Goal: Task Accomplishment & Management: Use online tool/utility

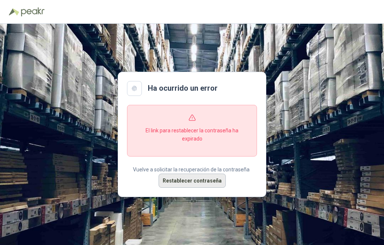
click at [207, 180] on button "Restablecer contraseña" at bounding box center [192, 181] width 67 height 14
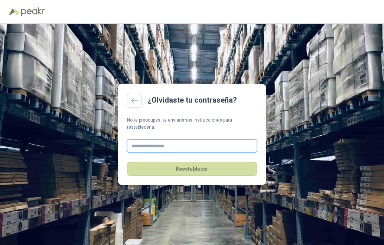
click at [185, 145] on input "text" at bounding box center [192, 145] width 130 height 13
type input "**********"
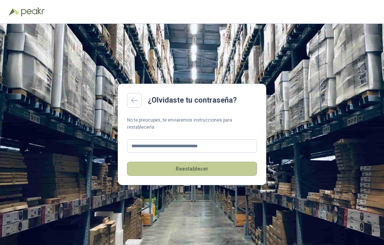
click at [191, 164] on button "Reestablecer" at bounding box center [192, 169] width 130 height 14
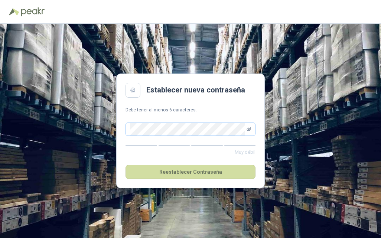
click at [250, 128] on icon "eye-invisible" at bounding box center [249, 129] width 4 height 4
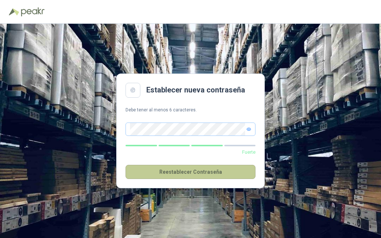
click at [190, 170] on button "Reestablecer Contraseña" at bounding box center [191, 172] width 130 height 14
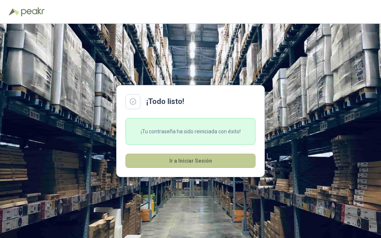
click at [175, 158] on button "Ir a Iniciar Sesión" at bounding box center [191, 161] width 130 height 14
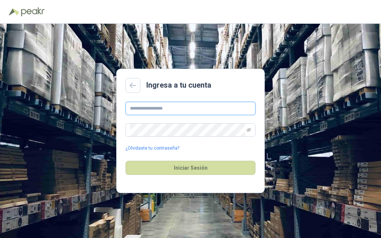
type input "**********"
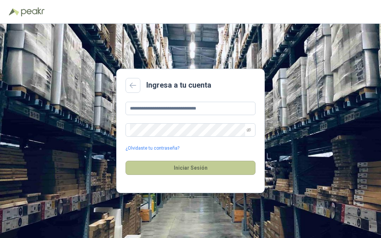
click at [179, 165] on button "Iniciar Sesión" at bounding box center [191, 168] width 130 height 14
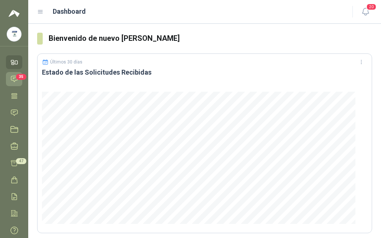
click at [16, 78] on icon at bounding box center [14, 79] width 6 height 6
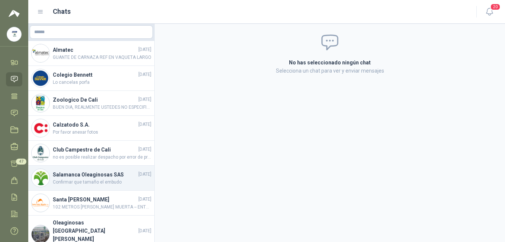
click at [93, 177] on h4 "Salamanca Oleaginosas SAS" at bounding box center [95, 174] width 84 height 8
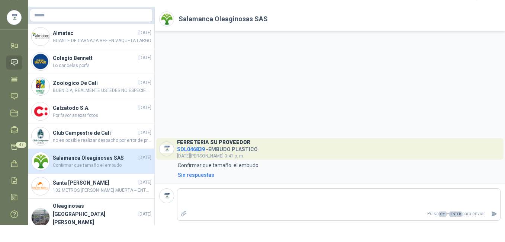
scroll to position [37, 0]
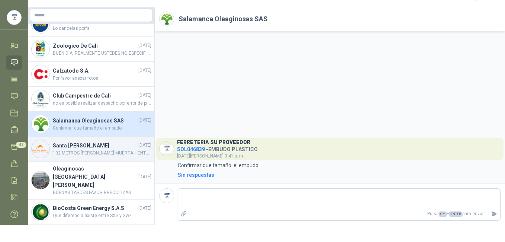
click at [74, 151] on span "102 METROS [PERSON_NAME] MUERTA -- ENTREGAR EN AVIABONO JUDEA" at bounding box center [102, 152] width 98 height 7
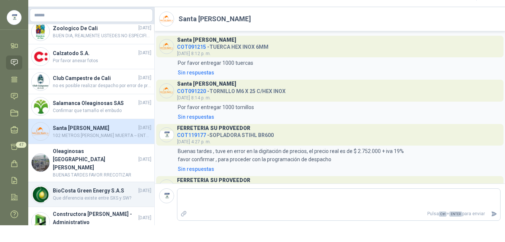
scroll to position [64, 0]
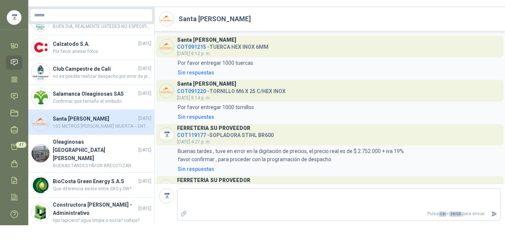
click at [14, 63] on icon at bounding box center [14, 62] width 8 height 8
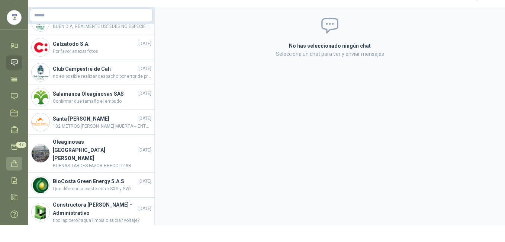
click at [13, 164] on icon at bounding box center [14, 163] width 8 height 8
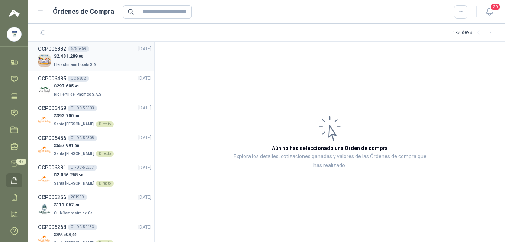
click at [95, 55] on p "$ 2.431.289 ,00" at bounding box center [76, 56] width 45 height 7
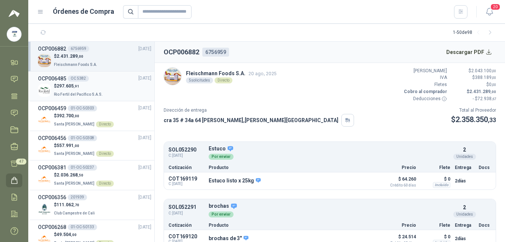
click at [96, 82] on p "$ 297.605 ,91" at bounding box center [79, 85] width 50 height 7
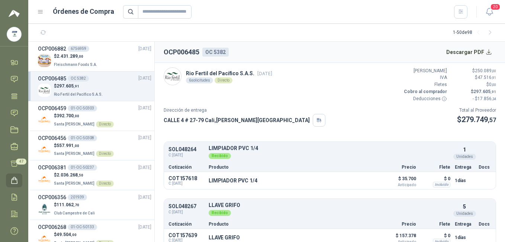
click at [39, 12] on icon at bounding box center [40, 11] width 4 height 3
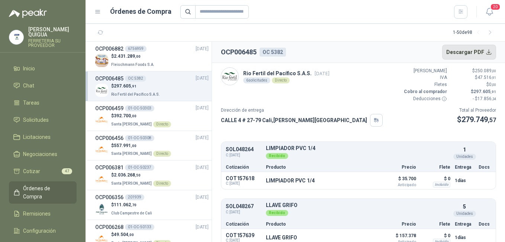
click at [381, 49] on button "Descargar PDF" at bounding box center [469, 52] width 54 height 15
click at [151, 112] on p "$ 392.700 ,00" at bounding box center [141, 115] width 60 height 7
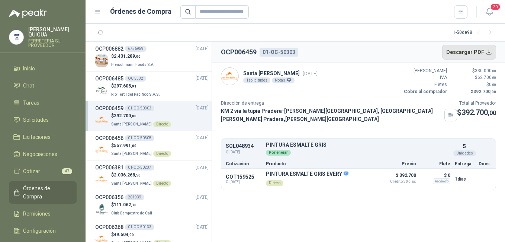
click at [381, 51] on button "Descargar PDF" at bounding box center [469, 52] width 54 height 15
click at [174, 140] on div "OCP006456 01-OC-50308 [DATE]" at bounding box center [151, 138] width 113 height 8
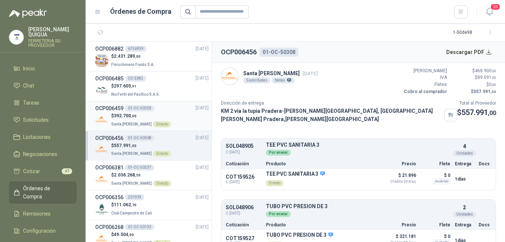
click at [176, 106] on div "OCP006459 01-OC-50303 [DATE]" at bounding box center [151, 108] width 113 height 8
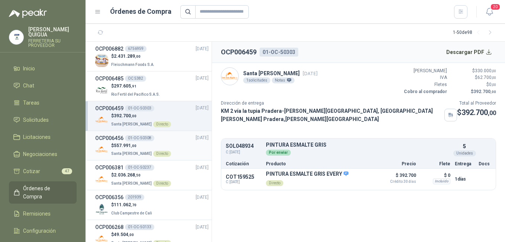
click at [177, 145] on div "$ 557.991 ,00 Santa [PERSON_NAME] Directo" at bounding box center [151, 149] width 113 height 15
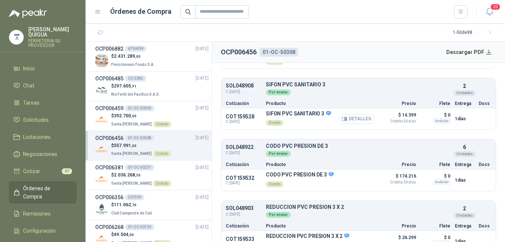
scroll to position [194, 0]
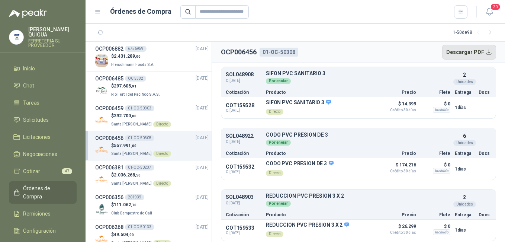
click at [381, 47] on button "Descargar PDF" at bounding box center [469, 52] width 54 height 15
click at [165, 174] on div "$ 2.036.268 ,50 Santa [PERSON_NAME] Directo" at bounding box center [151, 178] width 113 height 15
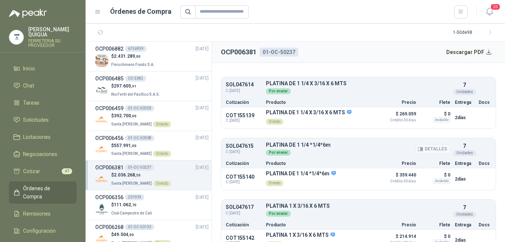
scroll to position [74, 0]
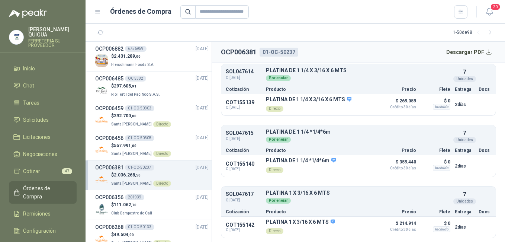
click at [163, 170] on div "OCP006381 01-OC-50237 [DATE]" at bounding box center [151, 167] width 113 height 8
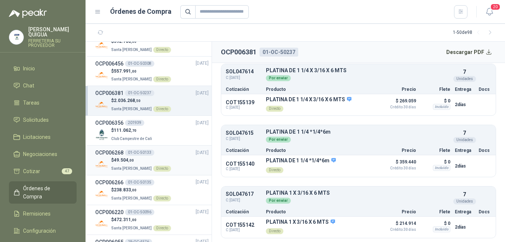
click at [180, 163] on div "$ 49.504 ,00 Santa [PERSON_NAME] Directo" at bounding box center [151, 163] width 113 height 15
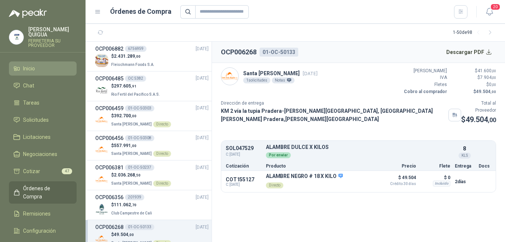
click at [45, 64] on li "Inicio" at bounding box center [42, 68] width 59 height 8
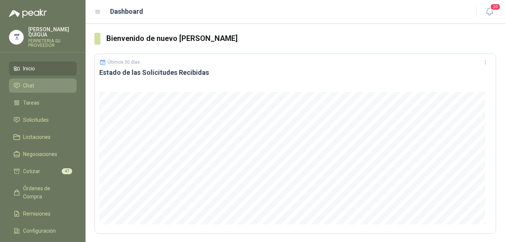
click at [46, 81] on li "Chat" at bounding box center [42, 85] width 59 height 8
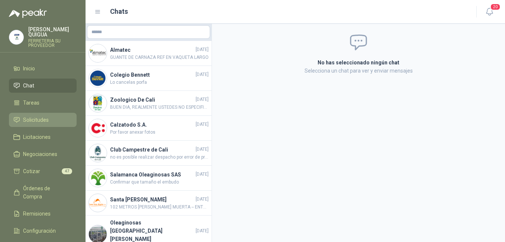
click at [53, 116] on li "Solicitudes" at bounding box center [42, 120] width 59 height 8
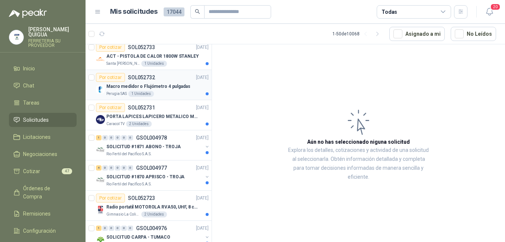
scroll to position [409, 0]
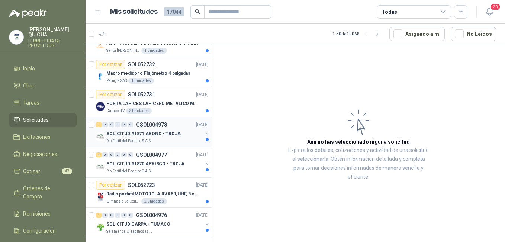
click at [159, 133] on p "SOLICITUD #1871 ABONO - TROJA" at bounding box center [143, 133] width 74 height 7
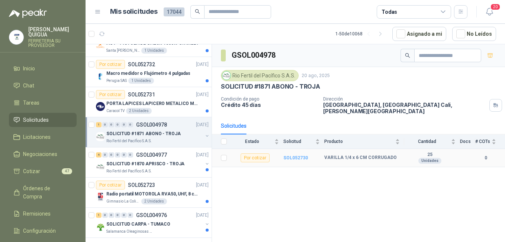
click at [294, 155] on b "SOL052730" at bounding box center [295, 157] width 25 height 5
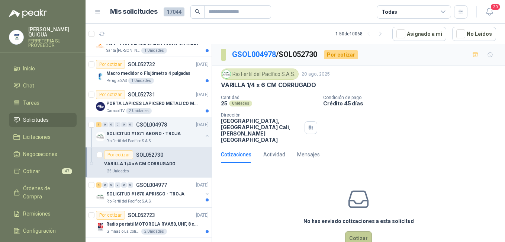
click at [357, 231] on button "Cotizar" at bounding box center [358, 238] width 27 height 14
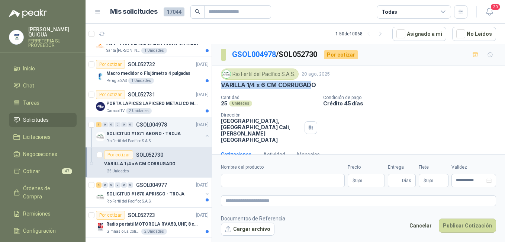
drag, startPoint x: 221, startPoint y: 84, endPoint x: 313, endPoint y: 87, distance: 92.2
click at [313, 87] on p "VARILLA 1/4 x 6 CM CORRUGADO" at bounding box center [268, 85] width 95 height 8
drag, startPoint x: 313, startPoint y: 87, endPoint x: 321, endPoint y: 87, distance: 7.4
click at [321, 87] on div "VARILLA 1/4 x 6 CM CORRUGADO" at bounding box center [358, 85] width 275 height 8
drag, startPoint x: 222, startPoint y: 84, endPoint x: 319, endPoint y: 85, distance: 97.0
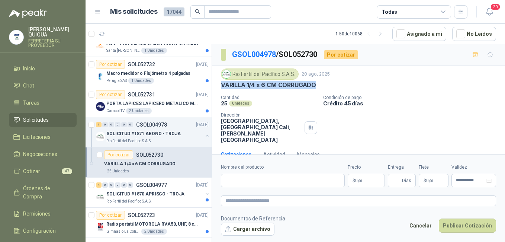
click at [319, 85] on div "VARILLA 1/4 x 6 CM CORRUGADO" at bounding box center [358, 85] width 275 height 8
drag, startPoint x: 319, startPoint y: 85, endPoint x: 302, endPoint y: 83, distance: 17.2
copy p "VARILLA 1/4 x 6 CM CORRUGADO"
paste input "**********"
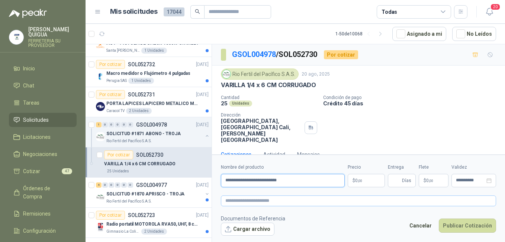
type input "**********"
paste textarea "**********"
type textarea "**********"
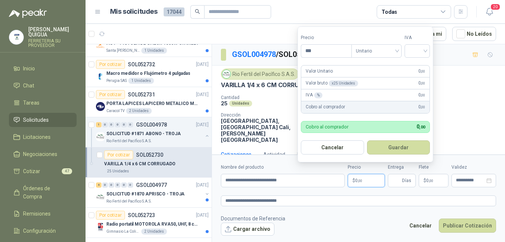
click at [362, 179] on span ",00" at bounding box center [359, 180] width 4 height 4
type input "*******"
click at [381, 49] on input "search" at bounding box center [417, 50] width 16 height 11
click at [381, 61] on div "19%" at bounding box center [418, 66] width 23 height 12
click at [381, 145] on button "Guardar" at bounding box center [400, 147] width 64 height 14
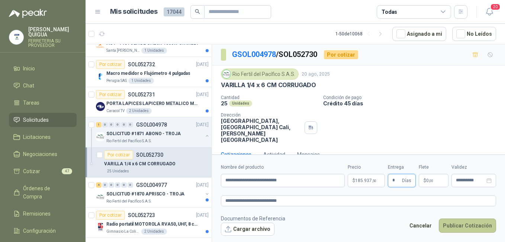
type input "*"
click at [381, 223] on button "Publicar Cotización" at bounding box center [467, 225] width 57 height 14
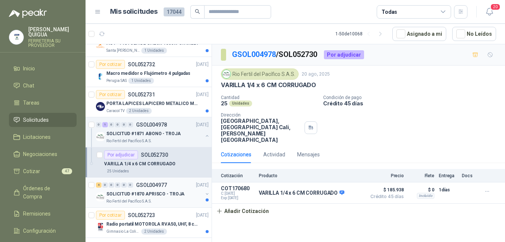
click at [159, 194] on p "SOLICITUD #1870 APRISCO - TROJA" at bounding box center [145, 193] width 78 height 7
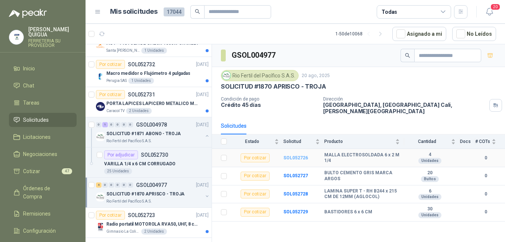
click at [297, 155] on b "SOL052726" at bounding box center [295, 157] width 25 height 5
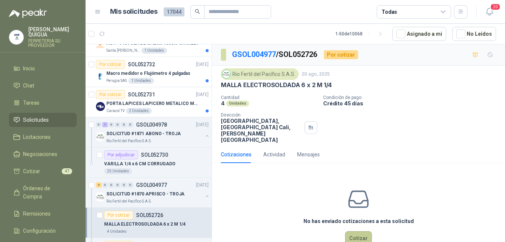
click at [347, 231] on button "Cotizar" at bounding box center [358, 238] width 27 height 14
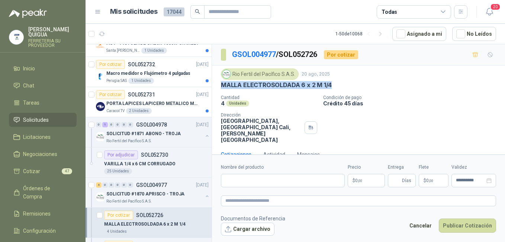
drag, startPoint x: 222, startPoint y: 83, endPoint x: 339, endPoint y: 84, distance: 116.7
click at [339, 84] on div "MALLA ELECTROSOLDADA 6 x 2 M 1/4" at bounding box center [358, 85] width 275 height 8
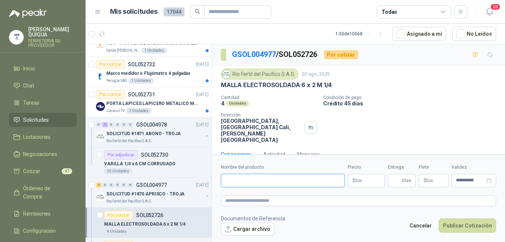
paste input "**********"
type input "**********"
click at [158, 191] on p "SOLICITUD #1870 APRISCO - TROJA" at bounding box center [145, 193] width 78 height 7
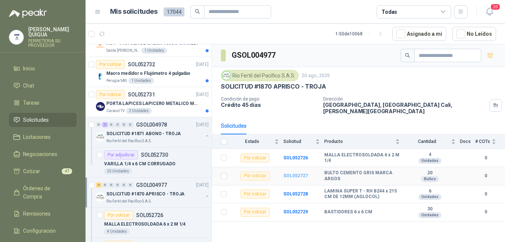
click at [295, 173] on b "SOL052727" at bounding box center [295, 175] width 25 height 5
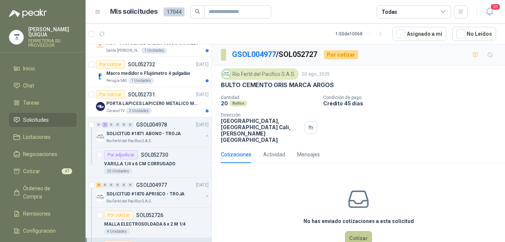
click at [360, 234] on button "Cotizar" at bounding box center [358, 238] width 27 height 14
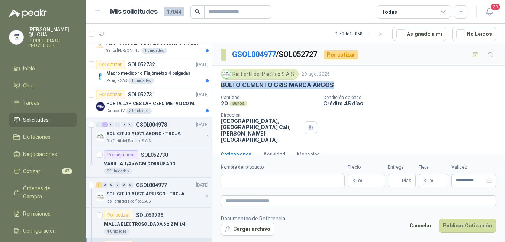
drag, startPoint x: 219, startPoint y: 82, endPoint x: 333, endPoint y: 84, distance: 113.4
click at [333, 84] on div "Rio Fertil [PERSON_NAME] S.A.S. [DATE] BULTO CEMENTO GRIS MARCA ARGOS Cantidad …" at bounding box center [358, 105] width 293 height 80
drag, startPoint x: 333, startPoint y: 84, endPoint x: 316, endPoint y: 82, distance: 16.8
copy p "BULTO CEMENTO GRIS MARCA ARGOS"
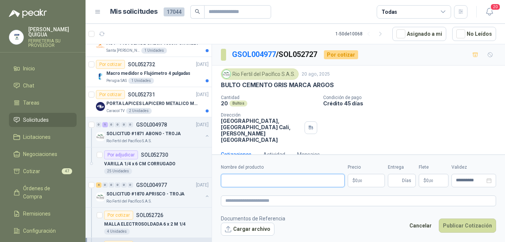
paste input "**********"
type input "**********"
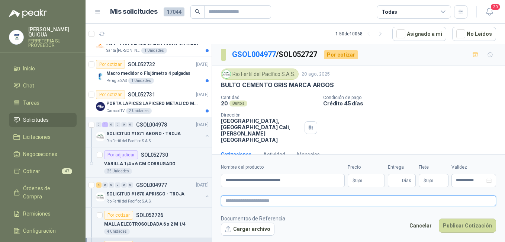
paste textarea "**********"
type textarea "**********"
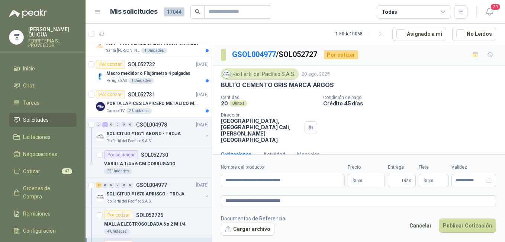
click at [359, 183] on p "$ 0 ,00" at bounding box center [365, 180] width 37 height 13
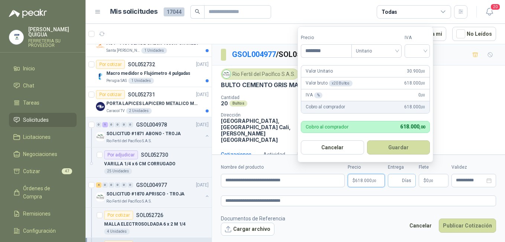
type input "********"
click at [367, 140] on button "Guardar" at bounding box center [398, 147] width 63 height 14
click at [381, 52] on input "search" at bounding box center [417, 50] width 16 height 11
click at [381, 66] on div "19%" at bounding box center [419, 66] width 14 height 8
drag, startPoint x: 405, startPoint y: 143, endPoint x: 402, endPoint y: 155, distance: 11.8
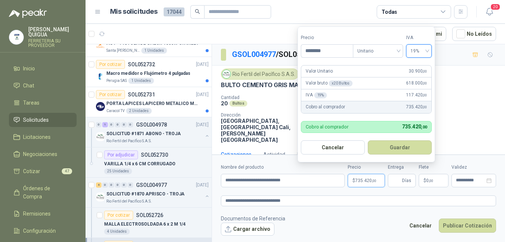
click at [381, 144] on button "Guardar" at bounding box center [400, 147] width 64 height 14
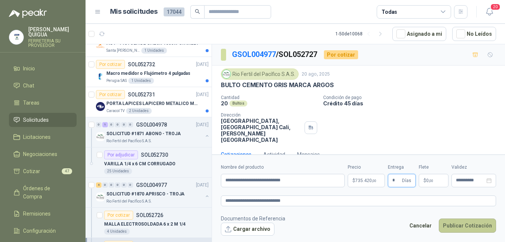
type input "*"
click at [381, 225] on button "Publicar Cotización" at bounding box center [467, 225] width 57 height 14
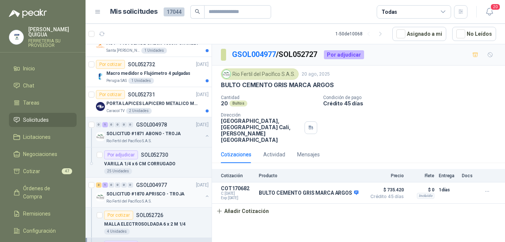
click at [144, 187] on p "GSOL004977" at bounding box center [151, 184] width 31 height 5
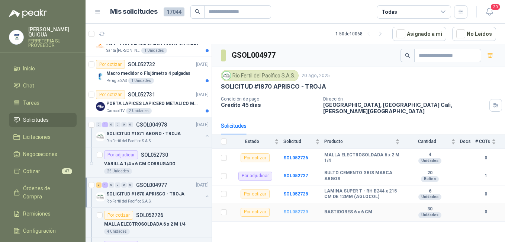
click at [292, 209] on b "SOL052729" at bounding box center [295, 211] width 25 height 5
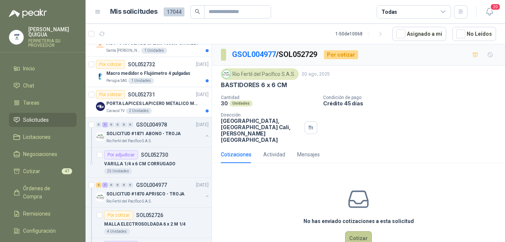
click at [359, 232] on button "Cotizar" at bounding box center [358, 238] width 27 height 14
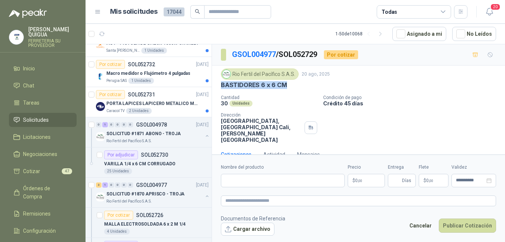
drag, startPoint x: 220, startPoint y: 82, endPoint x: 283, endPoint y: 88, distance: 63.1
click at [283, 88] on div "Rio Fertil [PERSON_NAME] S.A.S. [DATE] BASTIDORES 6 x 6 CM Cantidad 30 Unidades…" at bounding box center [358, 105] width 293 height 80
drag, startPoint x: 283, startPoint y: 88, endPoint x: 276, endPoint y: 84, distance: 8.0
copy p "BASTIDORES 6 x 6 CM"
paste input "**********"
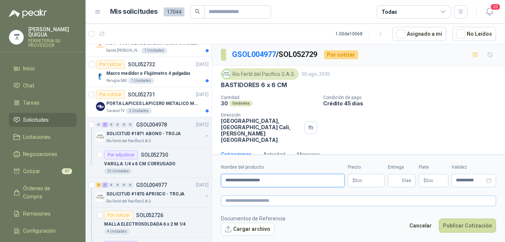
type input "**********"
paste textarea "**********"
type textarea "**********"
click at [360, 180] on span ",00" at bounding box center [359, 180] width 4 height 4
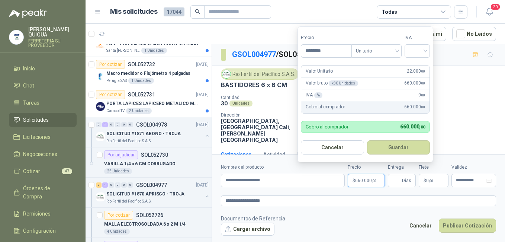
type input "********"
click at [367, 140] on button "Guardar" at bounding box center [398, 147] width 63 height 14
click at [381, 49] on input "search" at bounding box center [417, 50] width 16 height 11
click at [381, 65] on div "19%" at bounding box center [419, 66] width 14 height 8
click at [381, 144] on button "Guardar" at bounding box center [400, 147] width 64 height 14
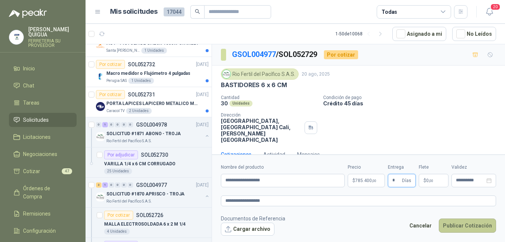
type input "*"
click at [381, 226] on button "Publicar Cotización" at bounding box center [467, 225] width 57 height 14
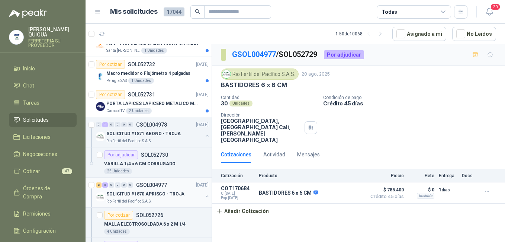
click at [166, 191] on p "SOLICITUD #1870 APRISCO - TROJA" at bounding box center [145, 193] width 78 height 7
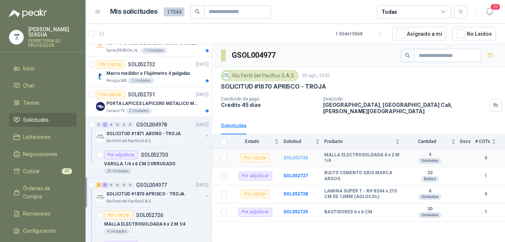
click at [294, 155] on b "SOL052726" at bounding box center [295, 157] width 25 height 5
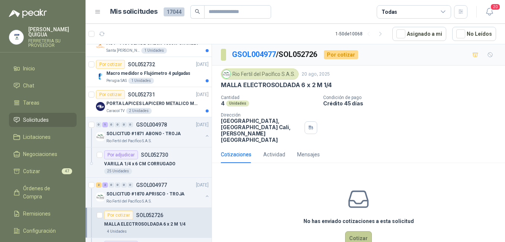
click at [352, 231] on button "Cotizar" at bounding box center [358, 238] width 27 height 14
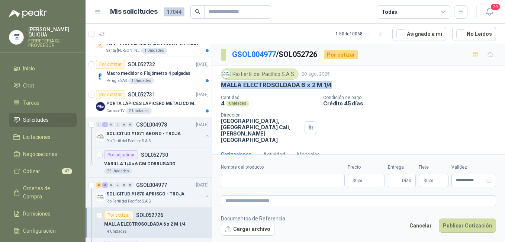
drag, startPoint x: 221, startPoint y: 84, endPoint x: 337, endPoint y: 81, distance: 115.2
click at [337, 81] on div "Rio Fertil [PERSON_NAME] S.A.S. [DATE] MALLA ELECTROSOLDADA 6 x 2 M 1/4" at bounding box center [358, 78] width 275 height 20
drag, startPoint x: 337, startPoint y: 81, endPoint x: 321, endPoint y: 82, distance: 15.7
copy p "MALLA ELECTROSOLDADA 6 x 2 M 1/4"
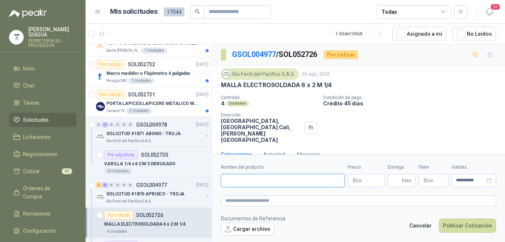
paste input "**********"
type input "**********"
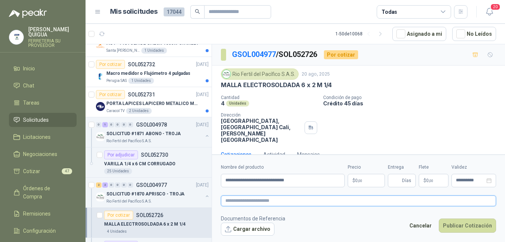
paste textarea "**********"
type textarea "**********"
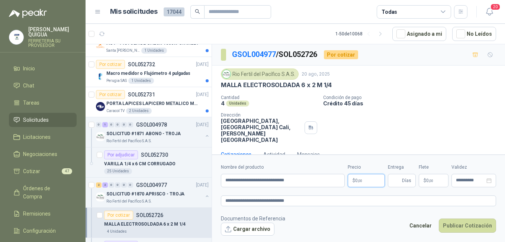
click at [363, 181] on p "$ 0 ,00" at bounding box center [365, 180] width 37 height 13
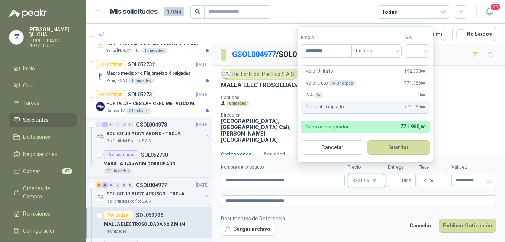
type input "*********"
click at [367, 140] on button "Guardar" at bounding box center [398, 147] width 63 height 14
click at [381, 52] on input "search" at bounding box center [417, 50] width 16 height 11
click at [381, 65] on div "19%" at bounding box center [419, 66] width 14 height 8
drag, startPoint x: 409, startPoint y: 147, endPoint x: 409, endPoint y: 153, distance: 6.3
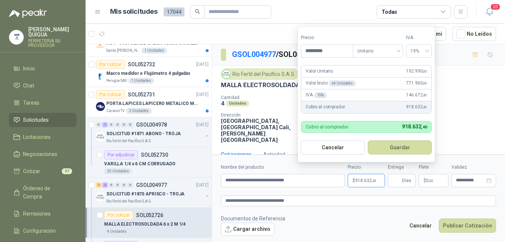
click at [381, 147] on button "Guardar" at bounding box center [400, 147] width 64 height 14
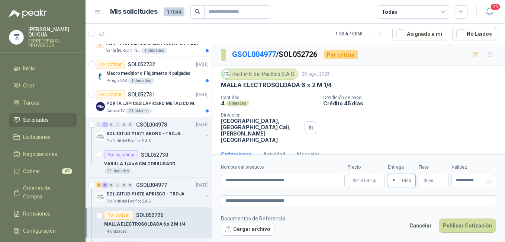
type input "*"
click at [381, 226] on button "Publicar Cotización" at bounding box center [467, 225] width 57 height 14
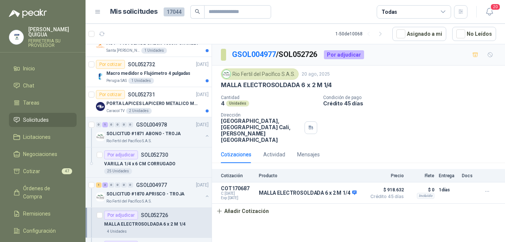
click at [60, 116] on li "Solicitudes" at bounding box center [42, 120] width 59 height 8
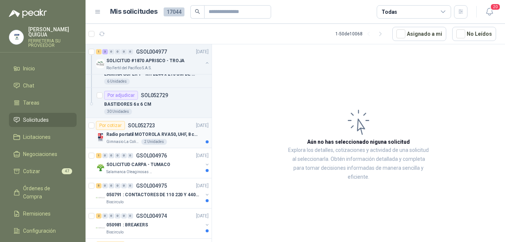
scroll to position [632, 0]
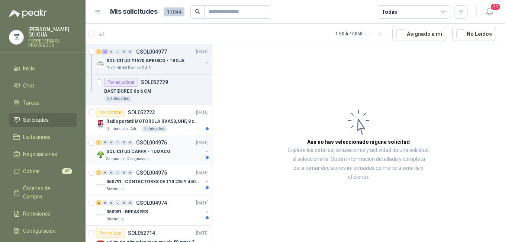
click at [166, 149] on div "SOLICITUD CARPA - TUMACO" at bounding box center [154, 151] width 96 height 9
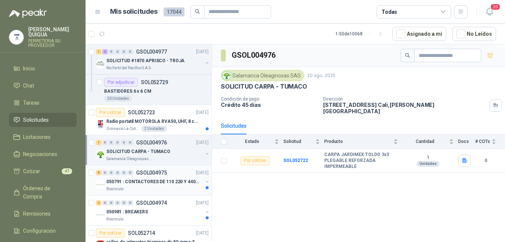
click at [161, 175] on div "5 0 0 0 0 0 GSOL004975 [DATE]" at bounding box center [153, 172] width 114 height 9
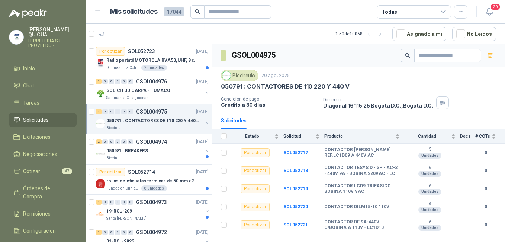
scroll to position [706, 0]
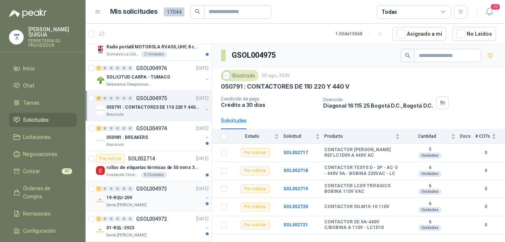
click at [161, 194] on div "19-RQU-209" at bounding box center [154, 197] width 96 height 9
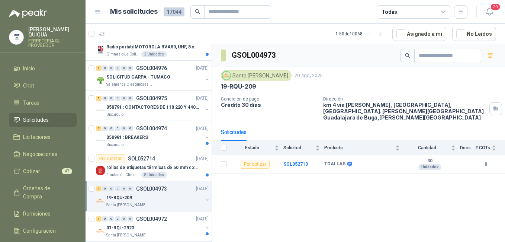
scroll to position [743, 0]
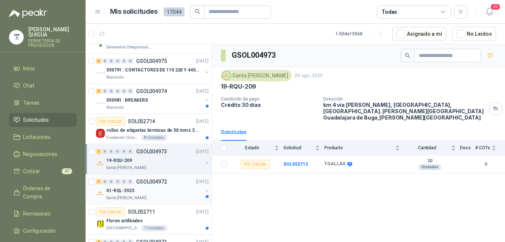
click at [161, 190] on div "01-RQL-2923" at bounding box center [154, 190] width 96 height 9
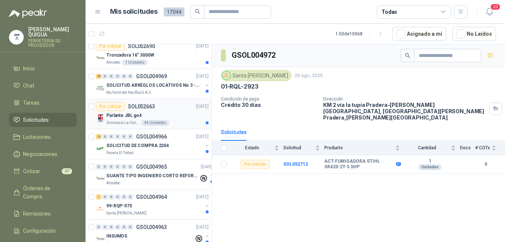
scroll to position [1003, 0]
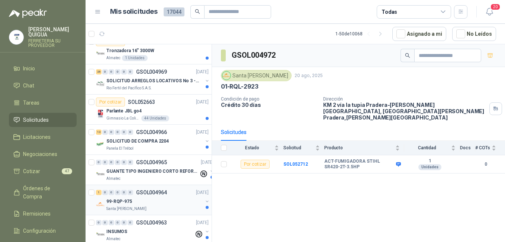
click at [164, 199] on div "99-RQP-975" at bounding box center [154, 201] width 96 height 9
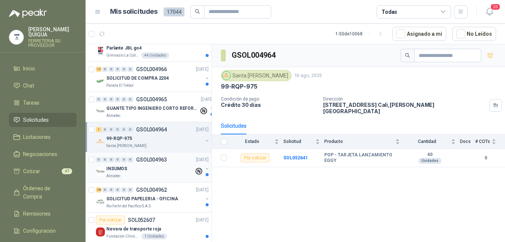
scroll to position [1115, 0]
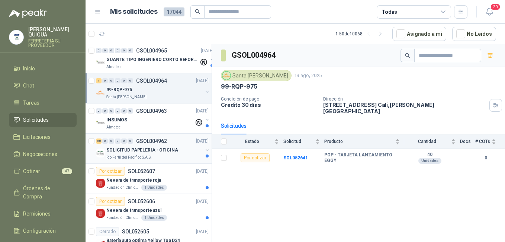
click at [158, 154] on div "SOLICITUD PAPELERIA - OFICINA Rio Fertil [PERSON_NAME] S.A.S." at bounding box center [154, 152] width 96 height 15
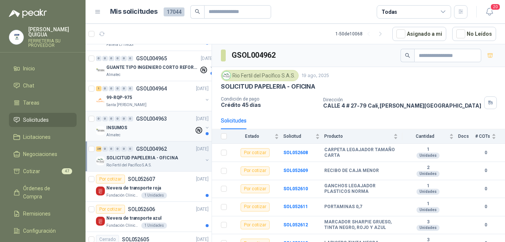
scroll to position [1100, 0]
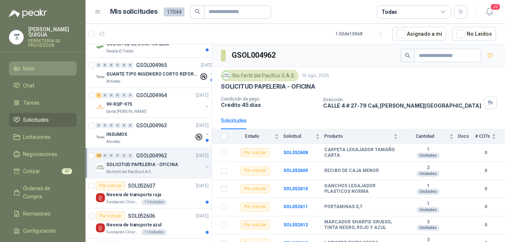
click at [45, 64] on li "Inicio" at bounding box center [42, 68] width 59 height 8
